Goal: Information Seeking & Learning: Find specific fact

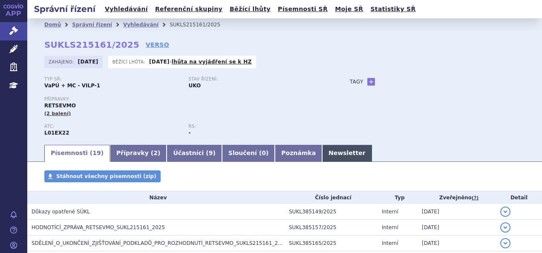
click at [322, 161] on link "Newsletter" at bounding box center [347, 153] width 50 height 17
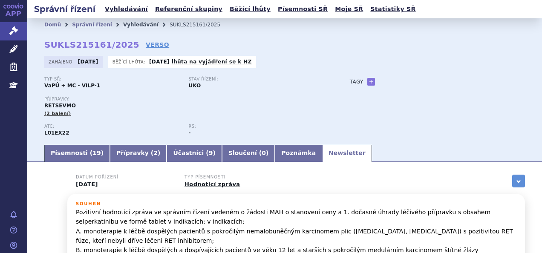
click at [127, 25] on link "Vyhledávání" at bounding box center [140, 25] width 35 height 6
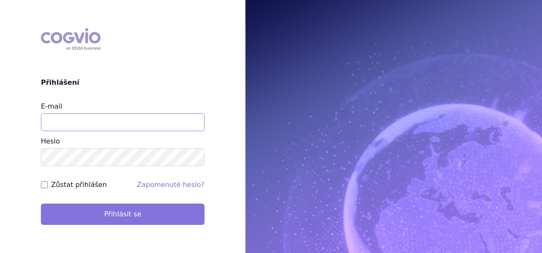
type input "apolena.koklarova@vzp.cz"
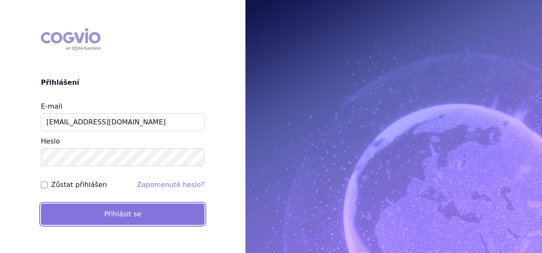
click at [150, 218] on button "Přihlásit se" at bounding box center [123, 214] width 164 height 21
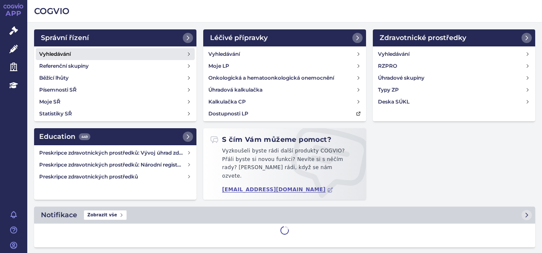
click at [106, 52] on link "Vyhledávání" at bounding box center [115, 54] width 159 height 12
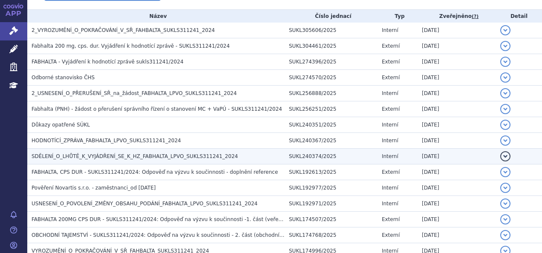
scroll to position [188, 0]
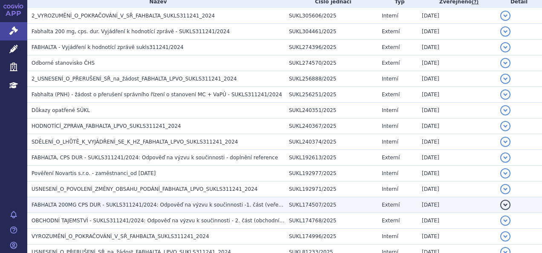
click at [116, 202] on span "FABHALTA 200MG CPS DUR - SUKLS311241/2024: Odpověď na výzvu k součinnosti -1. č…" at bounding box center [160, 205] width 256 height 6
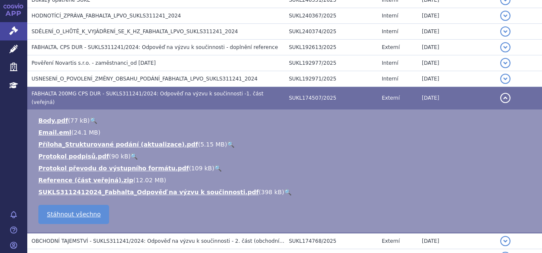
scroll to position [299, 0]
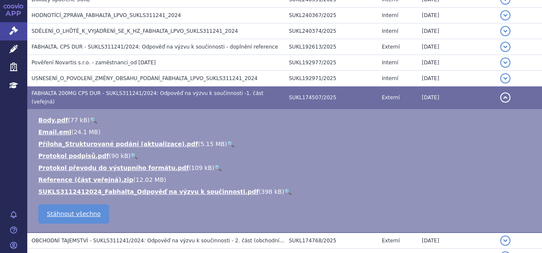
click at [227, 141] on link "🔍" at bounding box center [230, 144] width 7 height 7
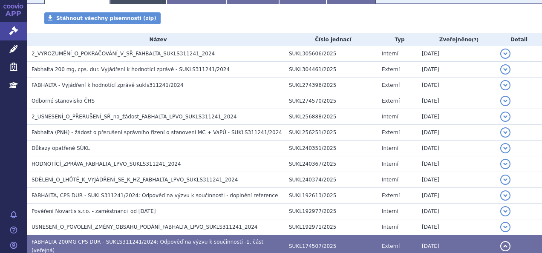
scroll to position [151, 0]
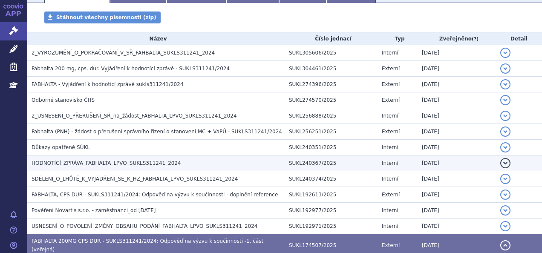
click at [115, 157] on td "HODNOTÍCÍ_ZPRÁVA_FABHALTA_LPVO_SUKLS311241_2024" at bounding box center [155, 164] width 257 height 16
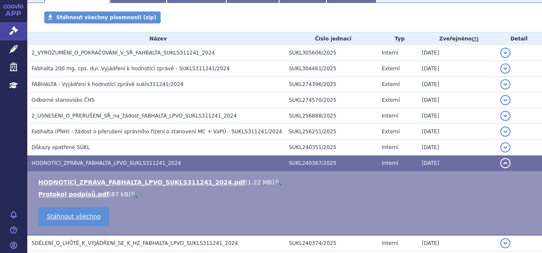
click at [274, 182] on link "🔍" at bounding box center [277, 182] width 7 height 7
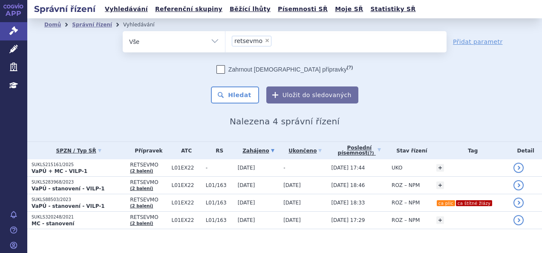
click at [265, 40] on span "×" at bounding box center [267, 40] width 5 height 5
click at [225, 40] on select "retsevmo" at bounding box center [225, 41] width 0 height 21
select select
click at [260, 40] on ul at bounding box center [335, 40] width 221 height 18
click at [225, 40] on select "retsevmo" at bounding box center [225, 41] width 0 height 21
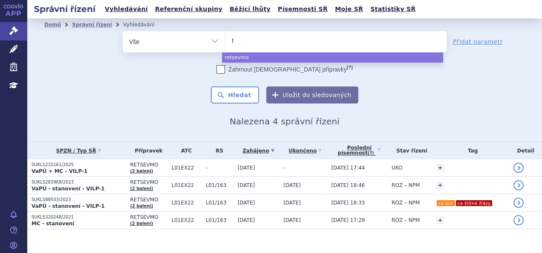
type input "fa"
type input "fabh"
type input "fabha"
type input "fabhal"
type input "fabhalt"
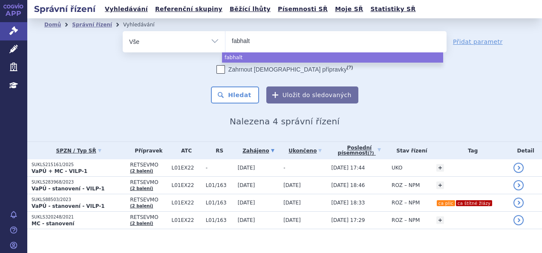
type input "fabhalta"
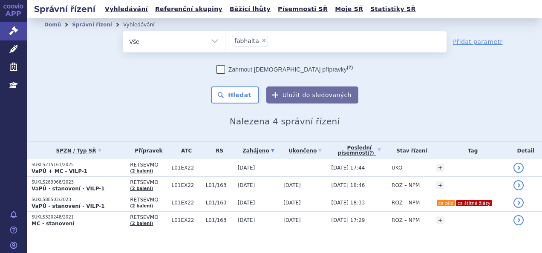
select select "fabhalta"
click at [239, 89] on button "Hledat" at bounding box center [235, 94] width 48 height 17
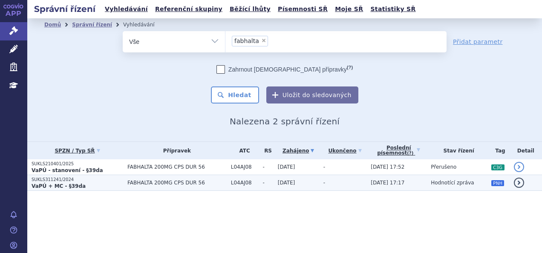
click at [86, 184] on p "VaPÚ + MC - §39da" at bounding box center [78, 186] width 92 height 7
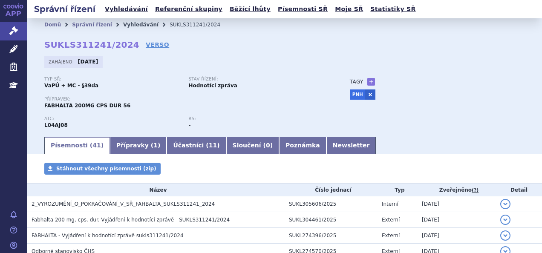
click at [138, 28] on link "Vyhledávání" at bounding box center [140, 25] width 35 height 6
click at [129, 25] on link "Vyhledávání" at bounding box center [140, 25] width 35 height 6
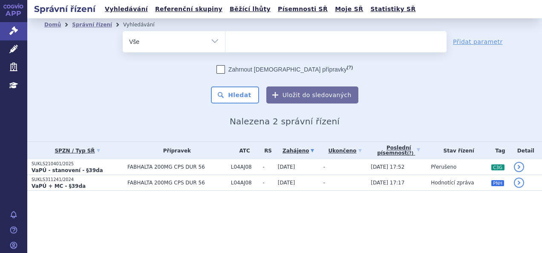
select select
click at [261, 40] on ul at bounding box center [335, 40] width 221 height 18
click at [225, 40] on select "fabhalta" at bounding box center [225, 41] width 0 height 21
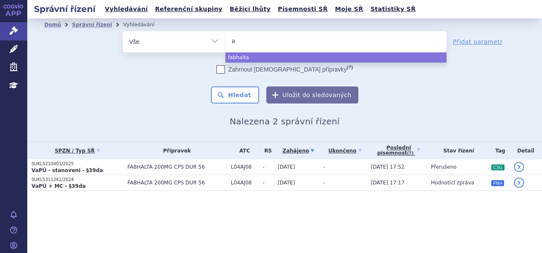
type input "as"
type input "aspa"
type input "aspai"
type input "aspa"
type input "aspave"
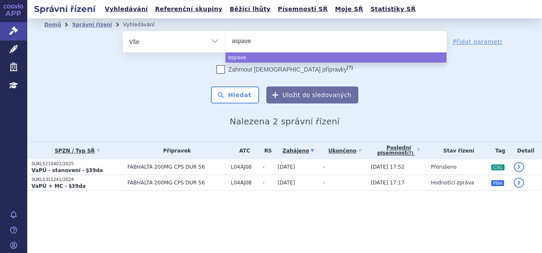
type input "aspavel"
type input "aspaveli"
select select "aspaveli"
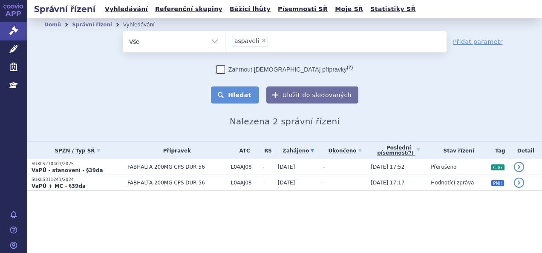
click at [228, 102] on button "Hledat" at bounding box center [235, 94] width 48 height 17
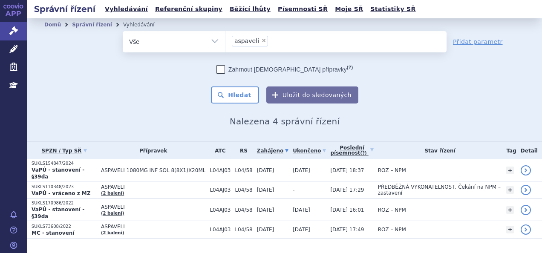
click at [84, 169] on strong "VaPÚ - stanovení - §39da" at bounding box center [58, 173] width 53 height 13
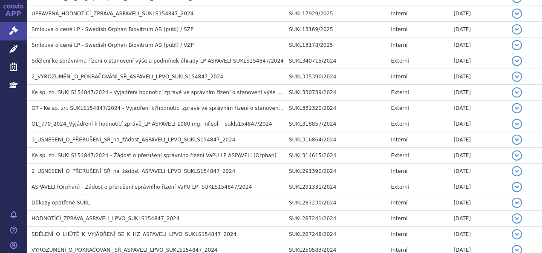
scroll to position [507, 0]
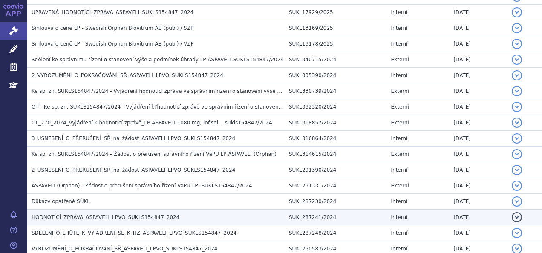
click at [113, 214] on span "HODNOTÍCÍ_ZPRÁVA_ASPAVELI_LPVO_SUKLS154847_2024" at bounding box center [106, 217] width 148 height 6
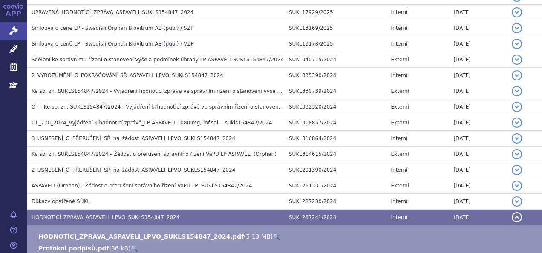
click at [273, 233] on link "🔍" at bounding box center [276, 236] width 7 height 7
